Goal: Task Accomplishment & Management: Use online tool/utility

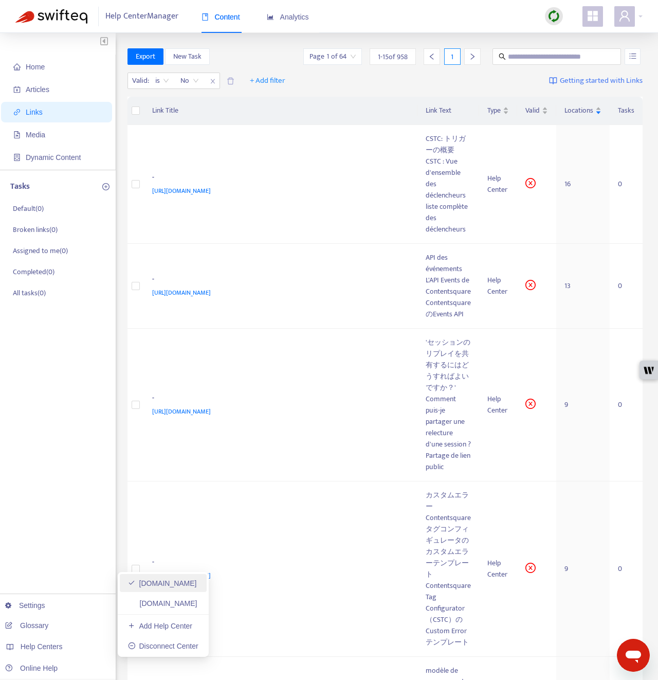
click at [170, 582] on link "[DOMAIN_NAME]" at bounding box center [162, 583] width 69 height 8
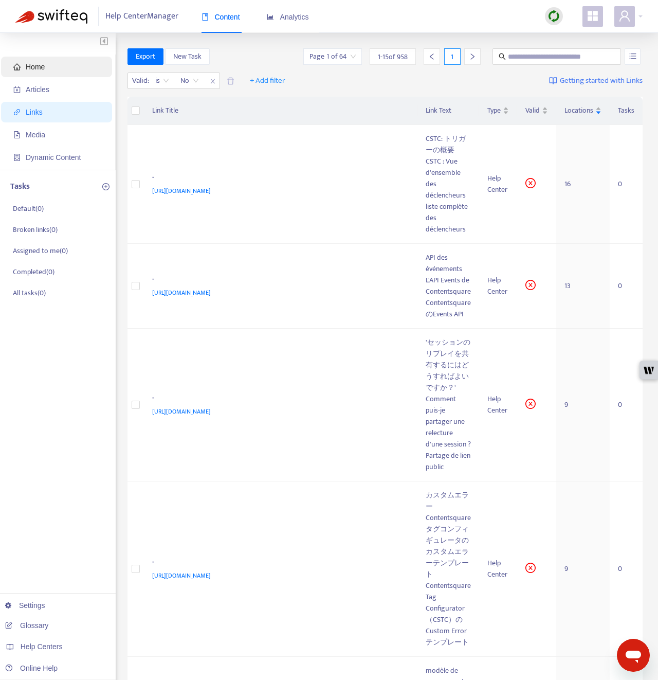
click at [63, 67] on span "Home" at bounding box center [58, 67] width 90 height 21
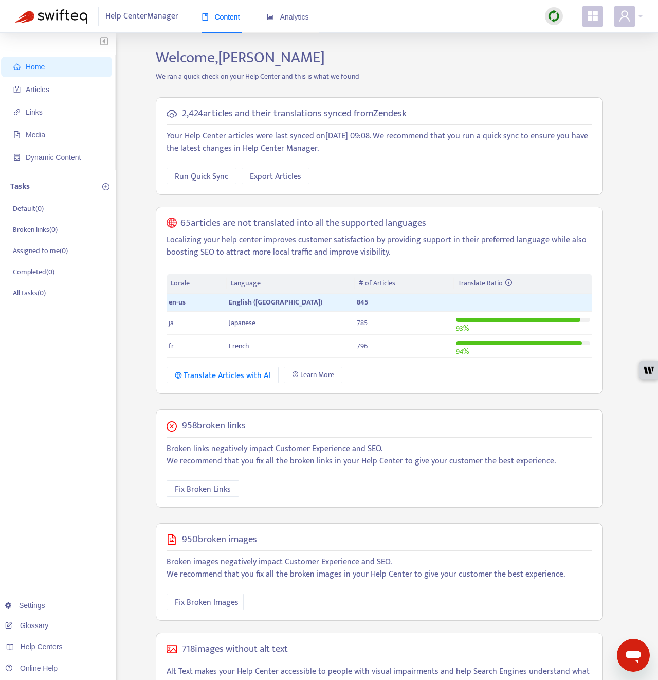
click at [552, 16] on img at bounding box center [554, 16] width 13 height 13
click at [557, 34] on link "Quick Sync" at bounding box center [575, 37] width 44 height 12
click at [41, 78] on ul "Home Articles Links Media Dynamic Content" at bounding box center [58, 112] width 116 height 115
click at [43, 92] on span "Articles" at bounding box center [38, 89] width 24 height 8
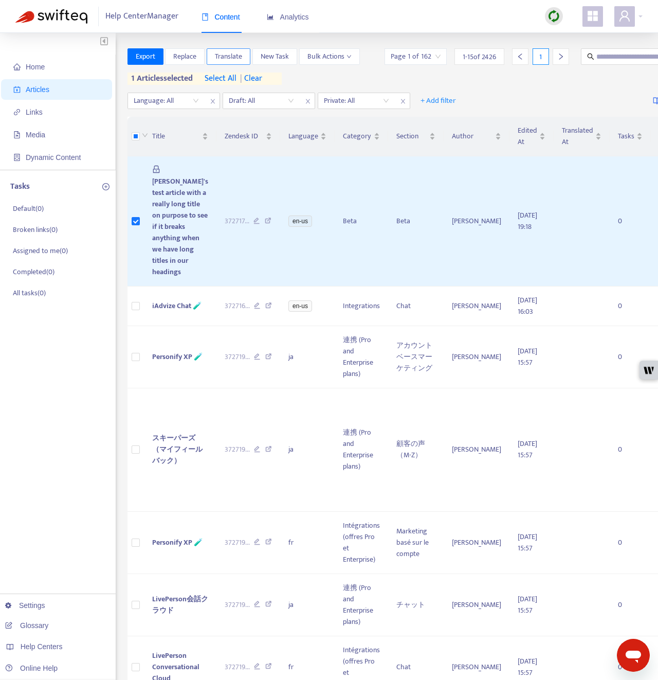
click at [226, 58] on span "Translate" at bounding box center [228, 56] width 27 height 11
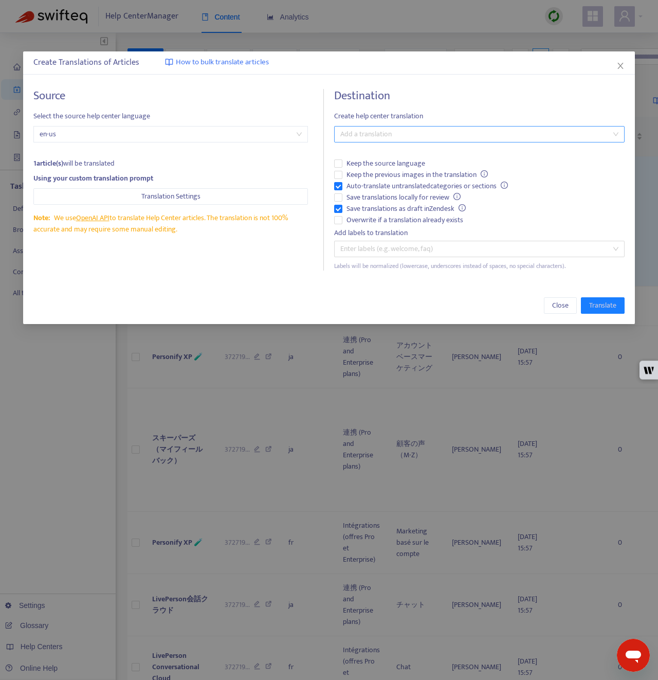
click at [348, 135] on div at bounding box center [474, 134] width 275 height 12
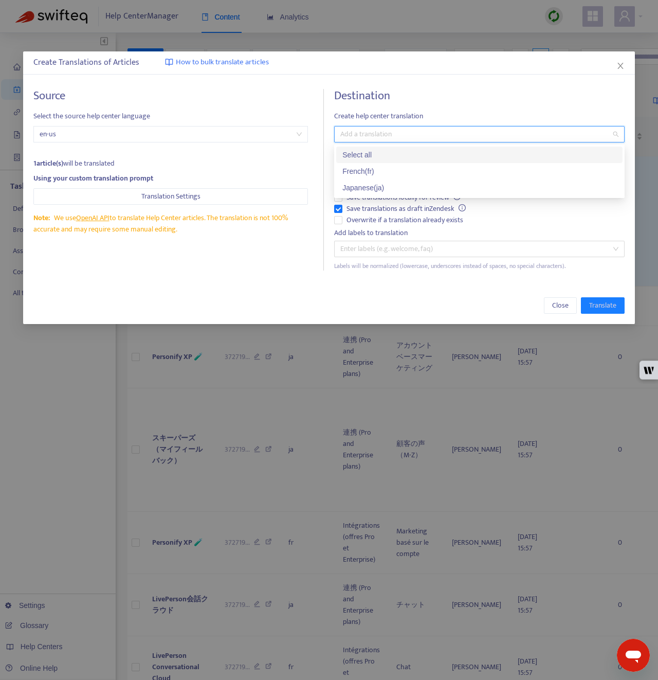
click at [356, 152] on div "Select all" at bounding box center [479, 154] width 274 height 11
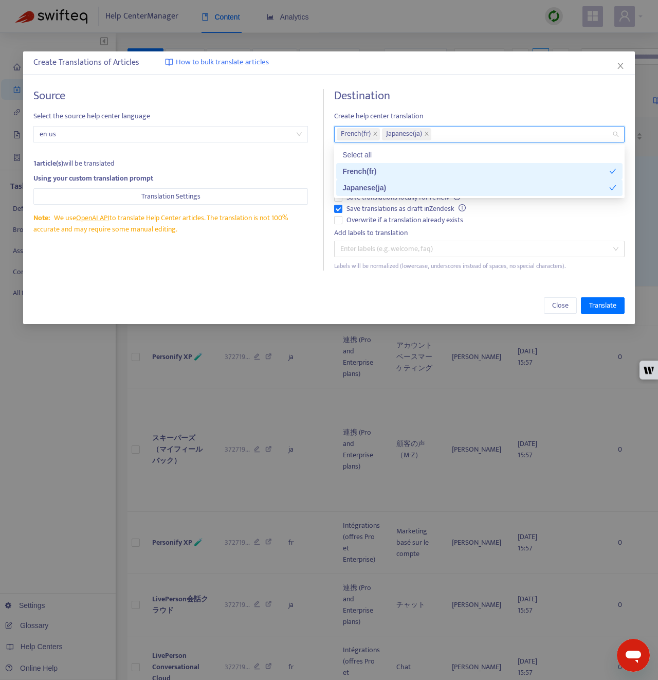
click at [297, 283] on div "Create Translations of Articles How to bulk translate articles Source Select th…" at bounding box center [329, 187] width 612 height 273
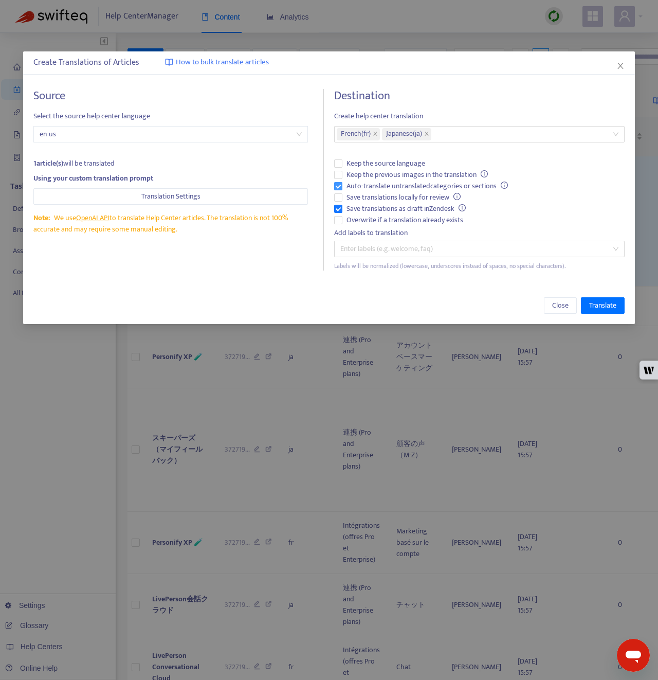
click at [375, 186] on span "Auto-translate untranslated categories or sections" at bounding box center [427, 185] width 170 height 11
click at [380, 206] on span "Save translations as draft in Zendesk" at bounding box center [406, 208] width 128 height 11
click at [383, 217] on span "Overwrite if a translation already exists" at bounding box center [404, 219] width 125 height 11
click at [610, 305] on span "Translate" at bounding box center [602, 305] width 27 height 11
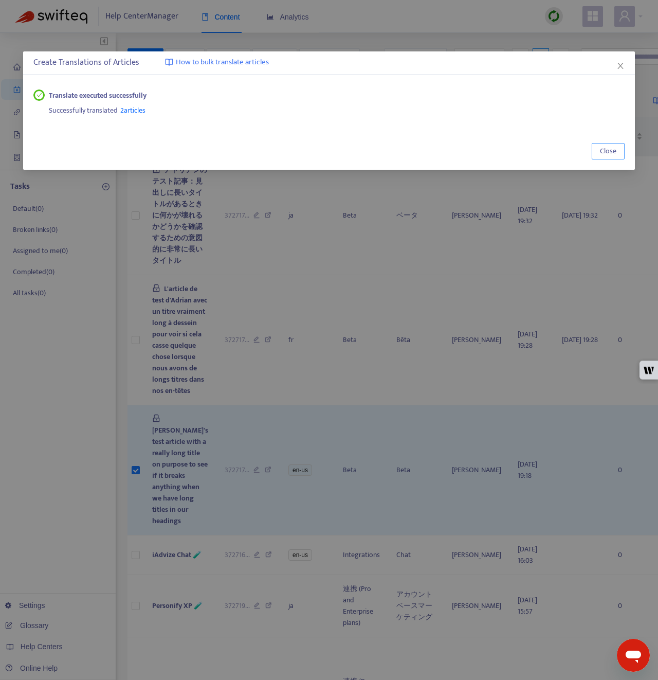
click at [605, 149] on span "Close" at bounding box center [608, 151] width 16 height 11
click at [605, 149] on body "Help Center Manager Content Analytics Home Articles Links Media Dynamic Content…" at bounding box center [329, 689] width 658 height 1378
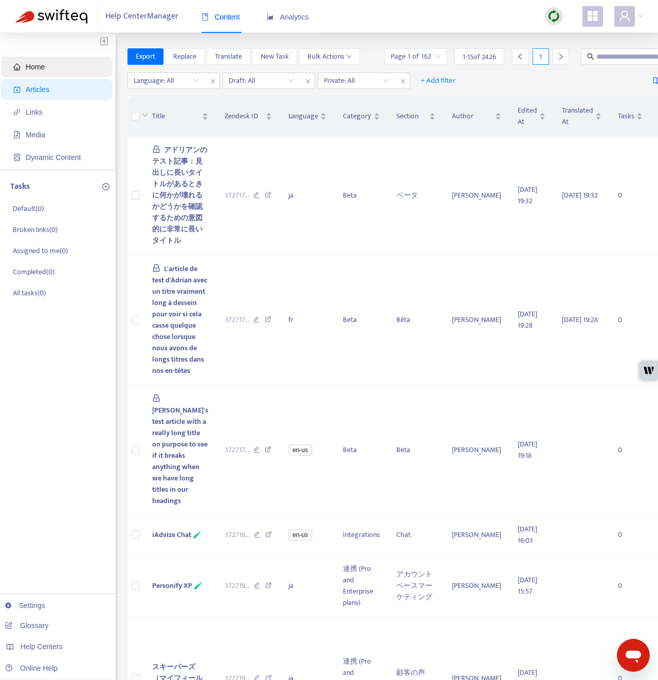
click at [60, 74] on span "Home" at bounding box center [58, 67] width 90 height 21
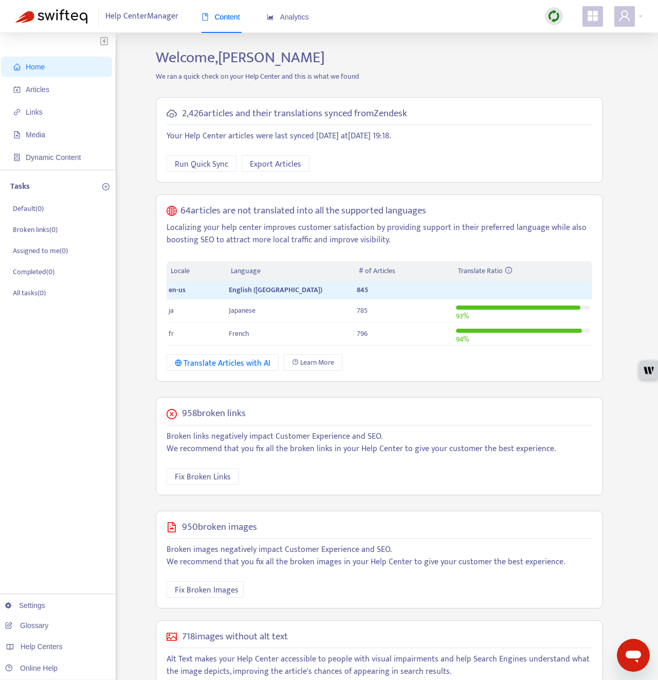
click at [132, 321] on div "Home Articles Links Media Dynamic Content Tasks Default ( 0 ) Broken links ( 0 …" at bounding box center [328, 390] width 627 height 685
click at [58, 85] on span "Articles" at bounding box center [58, 89] width 90 height 21
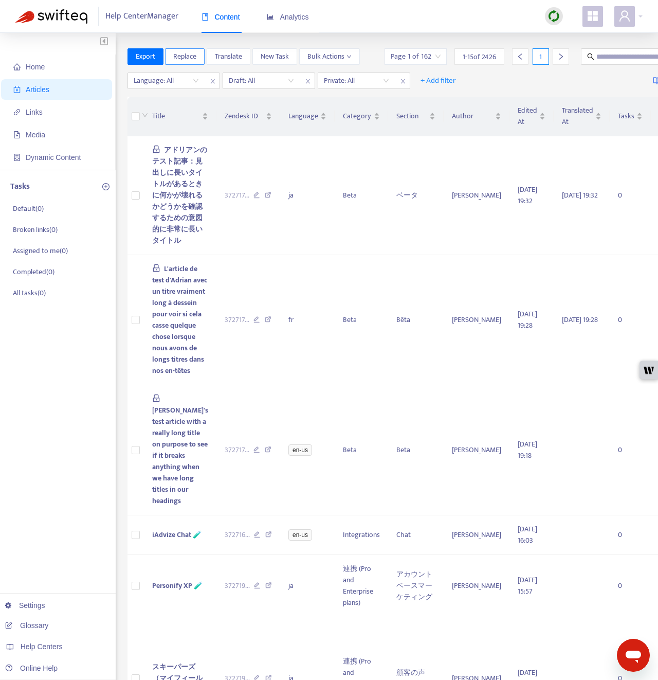
click at [182, 53] on span "Replace" at bounding box center [184, 56] width 23 height 11
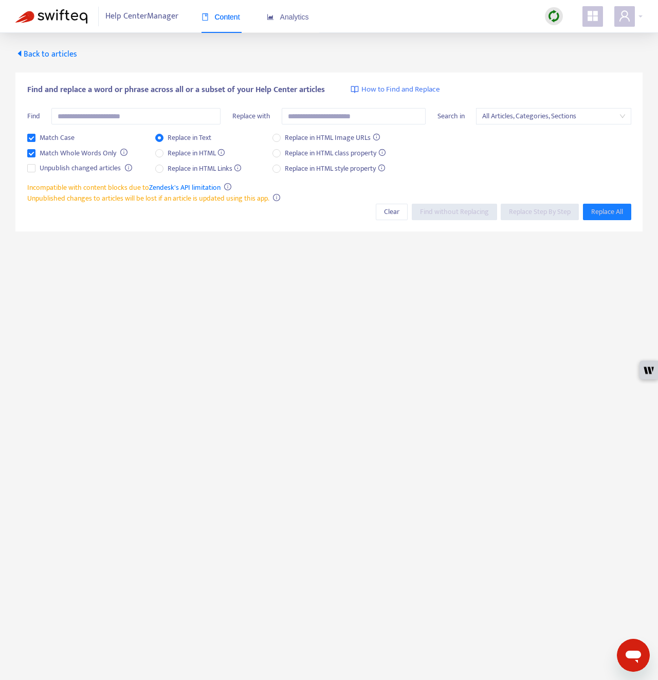
click at [501, 114] on span "All Articles, Categories, Sections" at bounding box center [553, 115] width 142 height 15
click at [501, 115] on span "All Articles, Categories, Sections" at bounding box center [553, 115] width 142 height 15
click at [166, 154] on span "Replace in HTML" at bounding box center [197, 153] width 66 height 11
click at [137, 110] on input "text" at bounding box center [135, 116] width 169 height 16
click at [442, 209] on span "Find without Replacing" at bounding box center [454, 211] width 69 height 11
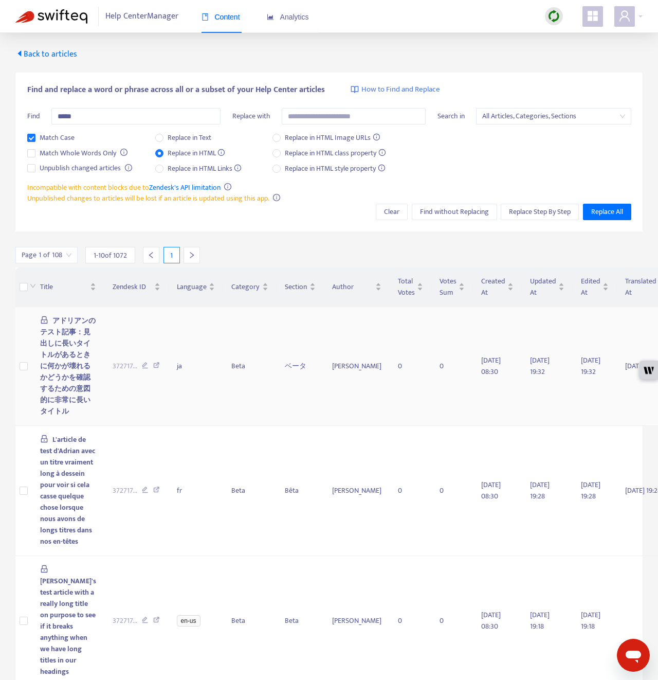
click at [132, 336] on td "372717 ..." at bounding box center [136, 366] width 64 height 119
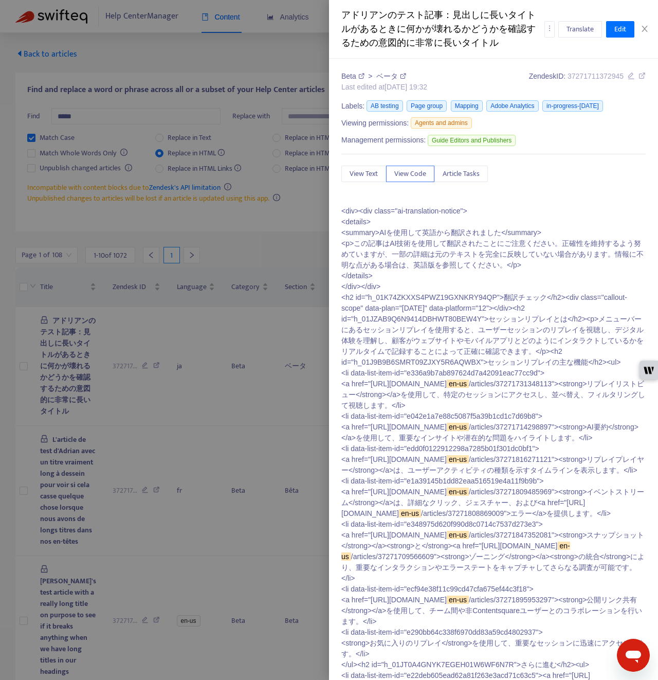
click at [641, 20] on div "アドリアンのテスト記事：見出しに長いタイトルがあるときに何かが壊れるかどうかを確認するための意図的に非常に長いタイトル Translate Edit" at bounding box center [493, 29] width 329 height 59
click at [641, 26] on icon "close" at bounding box center [645, 29] width 8 height 8
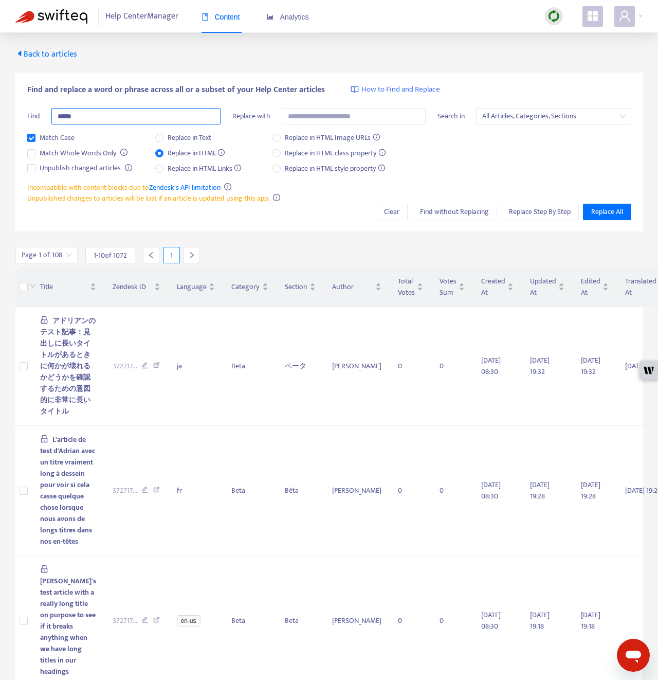
click at [115, 115] on input "*****" at bounding box center [135, 116] width 169 height 16
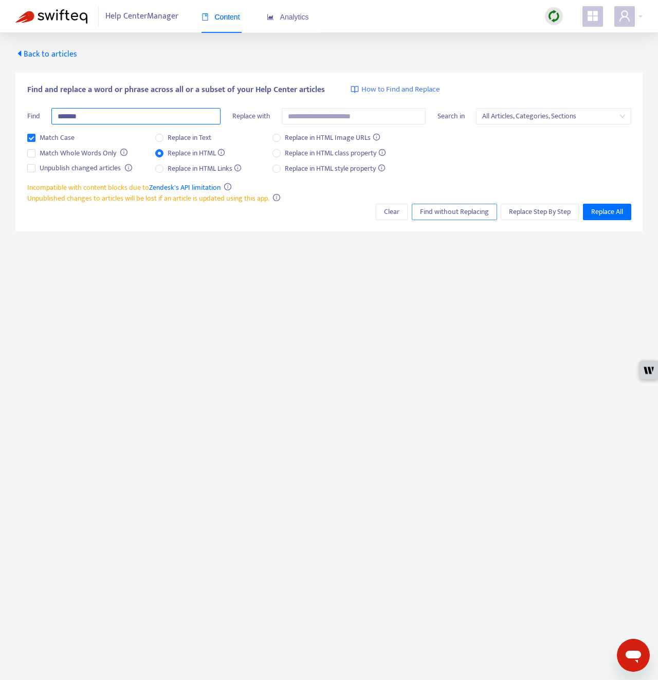
type input "*******"
click at [460, 210] on span "Find without Replacing" at bounding box center [454, 211] width 69 height 11
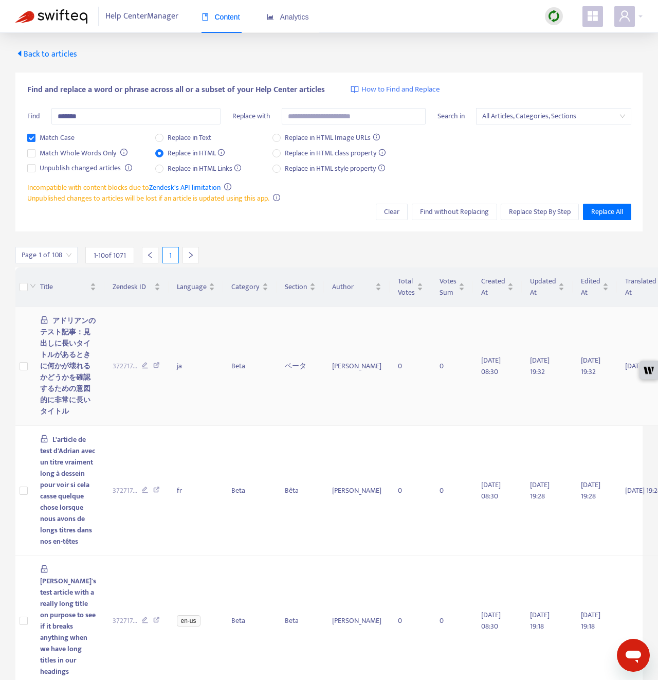
click at [169, 335] on td "ja" at bounding box center [196, 366] width 55 height 119
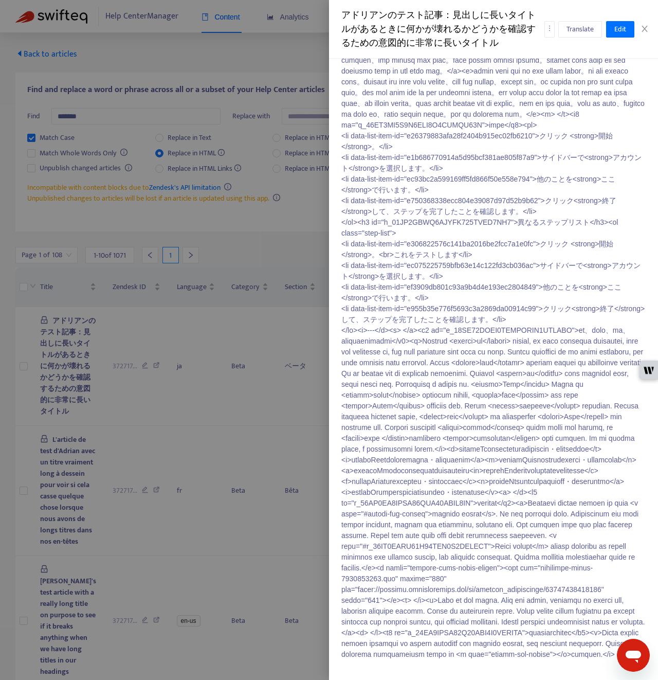
scroll to position [2933, 0]
click at [647, 27] on icon "close" at bounding box center [645, 29] width 8 height 8
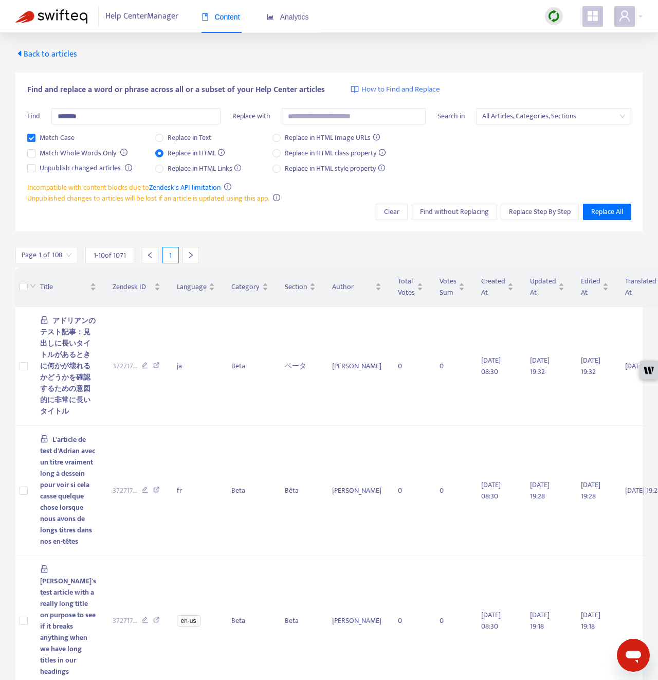
click at [35, 54] on span "Back to articles" at bounding box center [46, 54] width 62 height 14
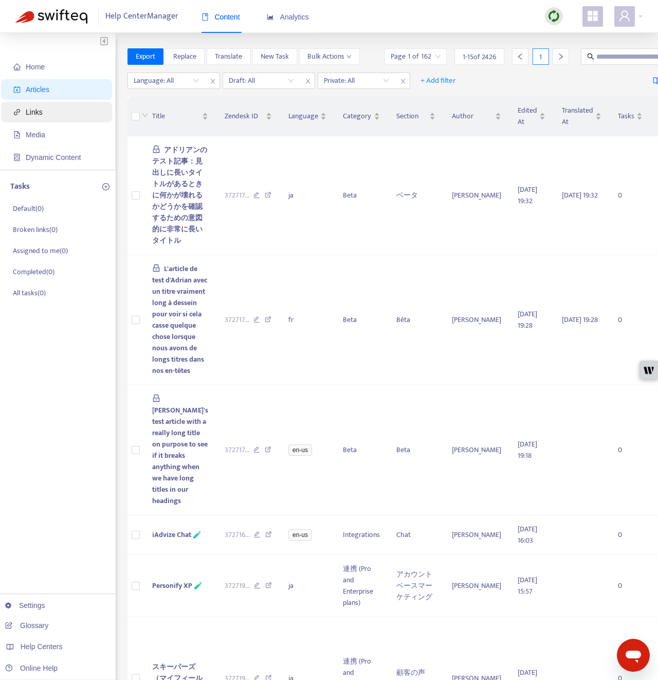
click at [37, 106] on span "Links" at bounding box center [58, 112] width 90 height 21
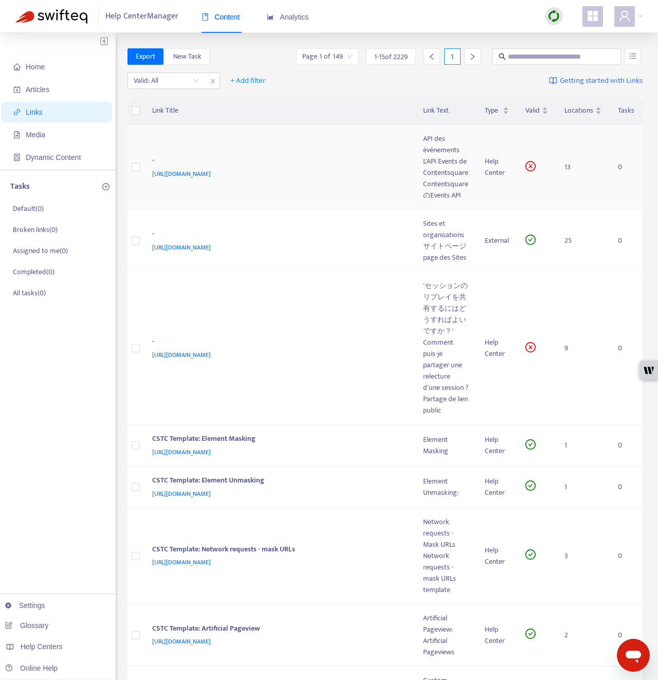
click at [211, 173] on span "[URL][DOMAIN_NAME]" at bounding box center [181, 174] width 59 height 10
